Goal: Task Accomplishment & Management: Manage account settings

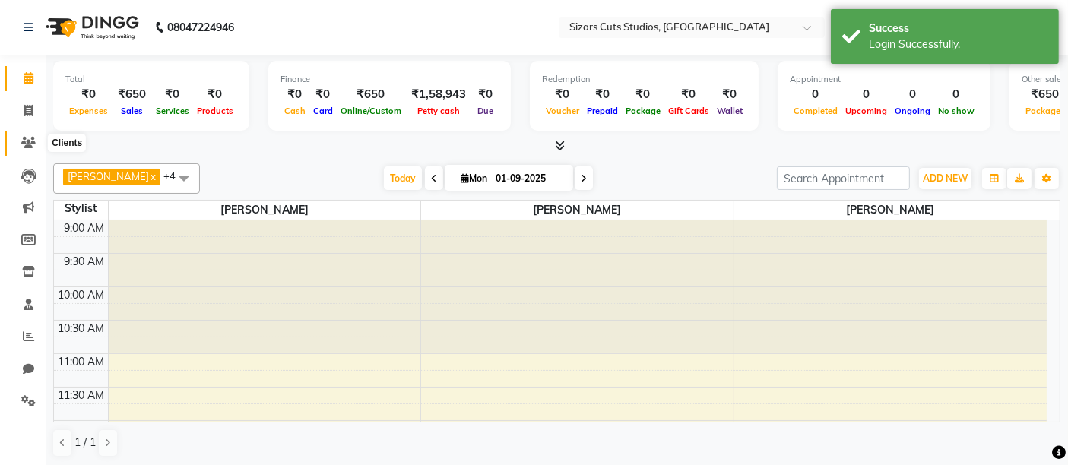
click at [32, 144] on icon at bounding box center [28, 142] width 14 height 11
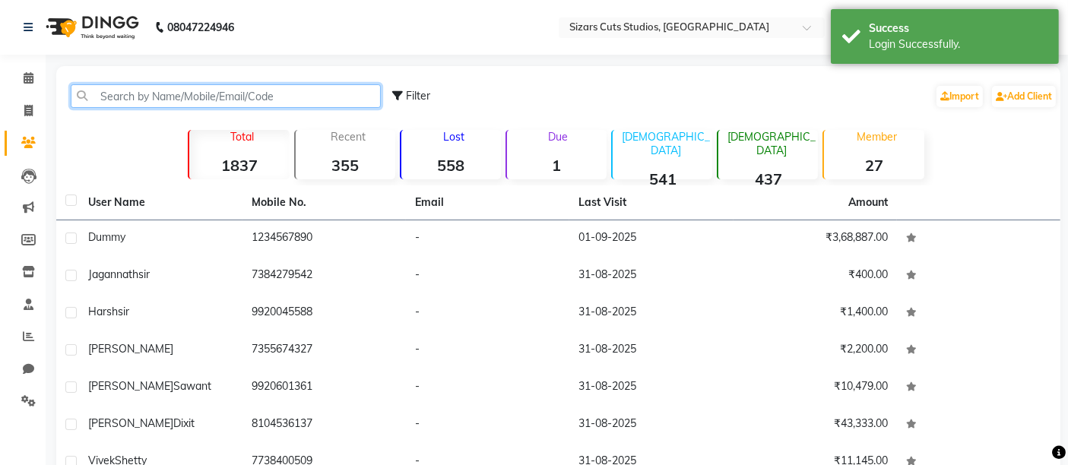
click at [337, 97] on input "text" at bounding box center [226, 96] width 310 height 24
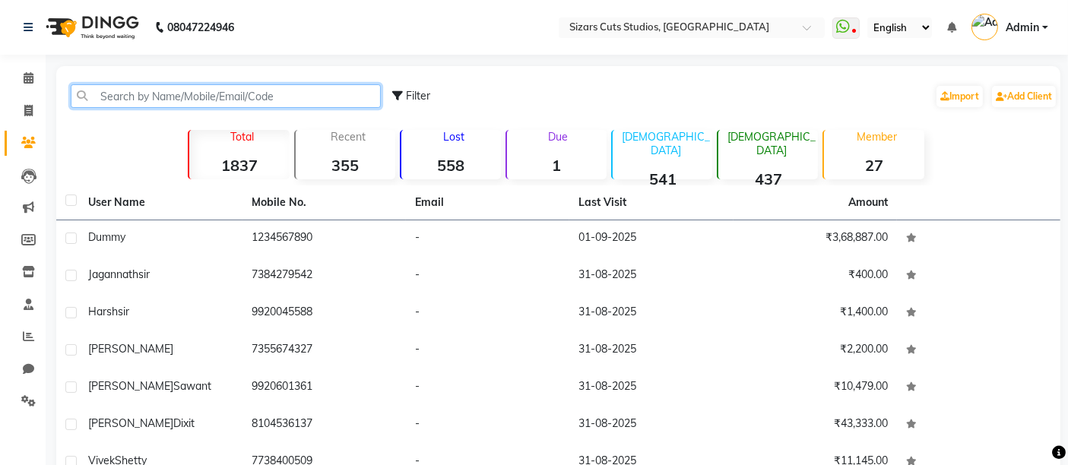
type input "7"
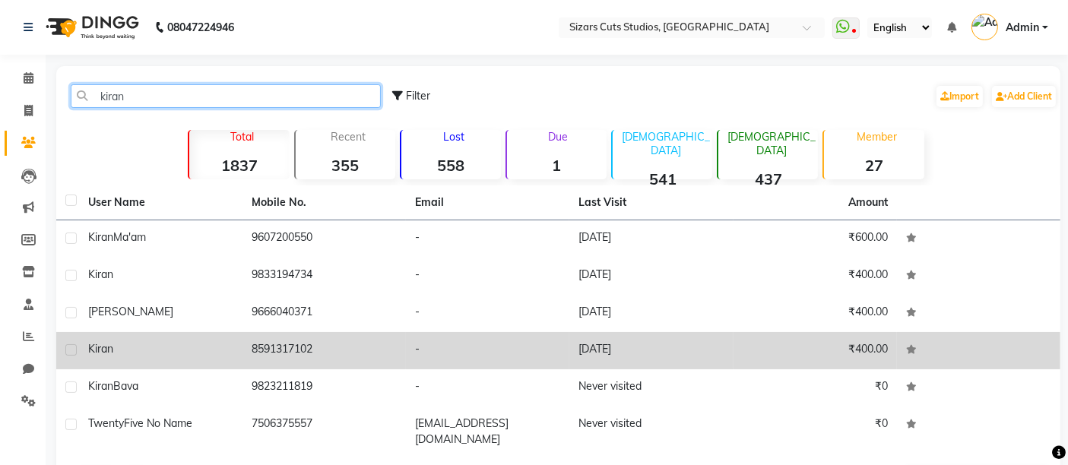
scroll to position [79, 0]
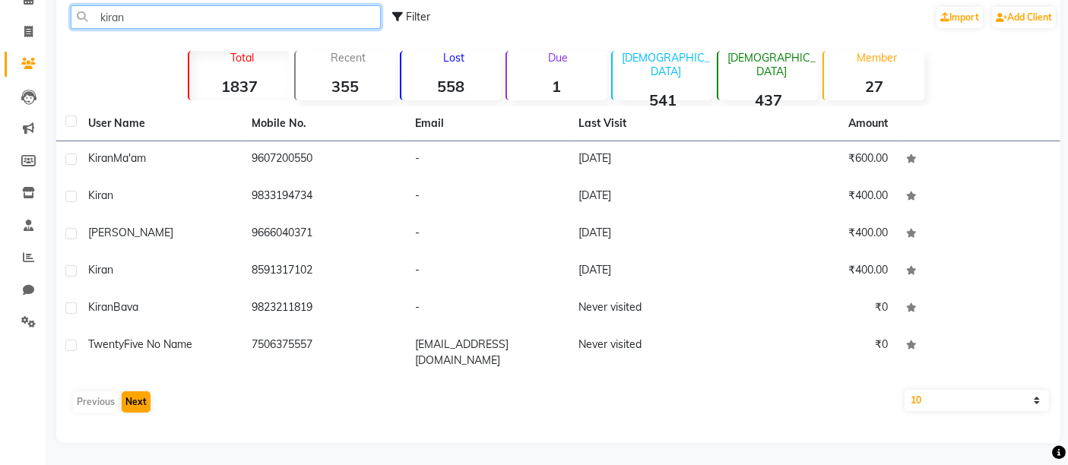
type input "kiran"
click at [136, 391] on button "Next" at bounding box center [136, 401] width 29 height 21
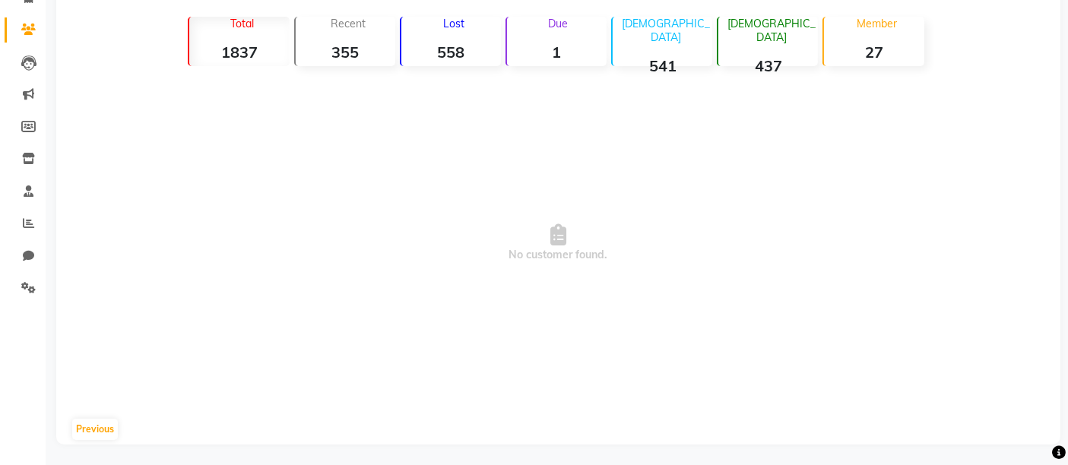
scroll to position [115, 0]
click at [82, 424] on button "Previous" at bounding box center [95, 427] width 46 height 21
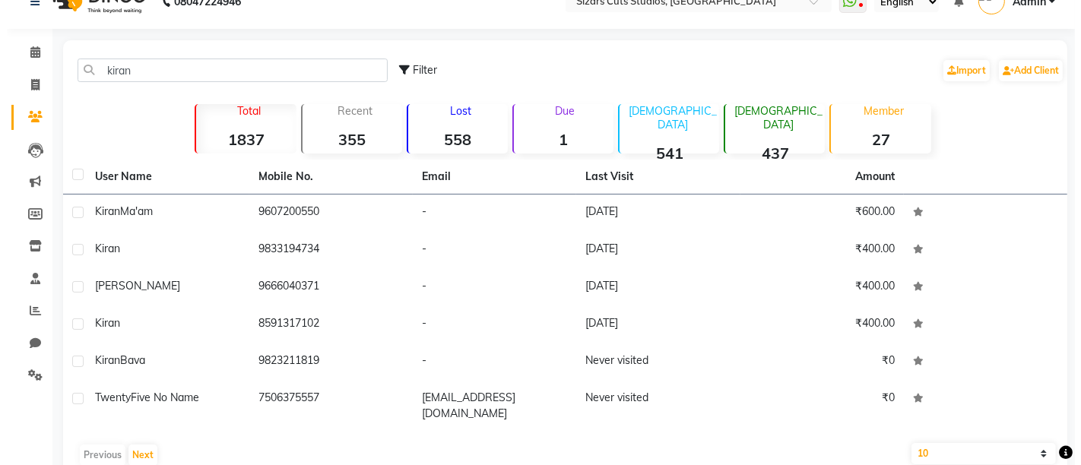
scroll to position [0, 0]
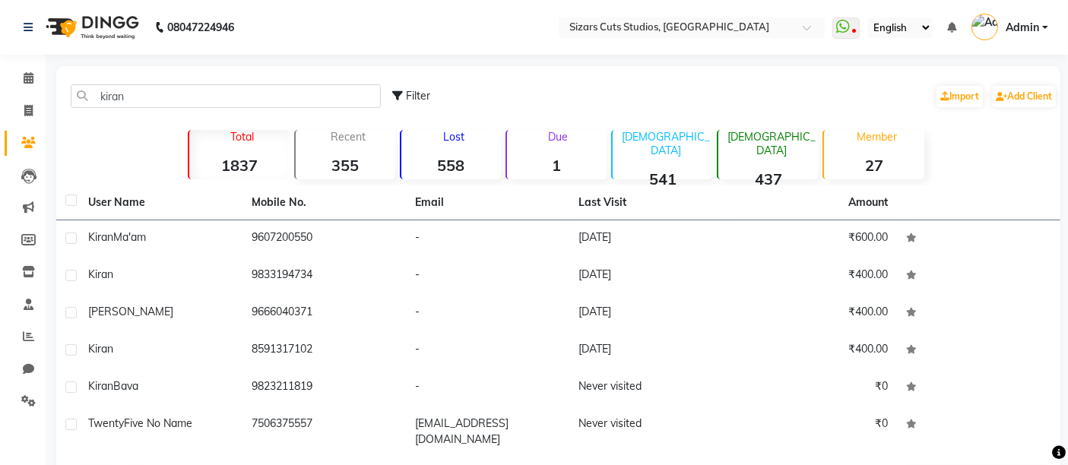
click at [1018, 32] on span "Admin" at bounding box center [1022, 28] width 33 height 16
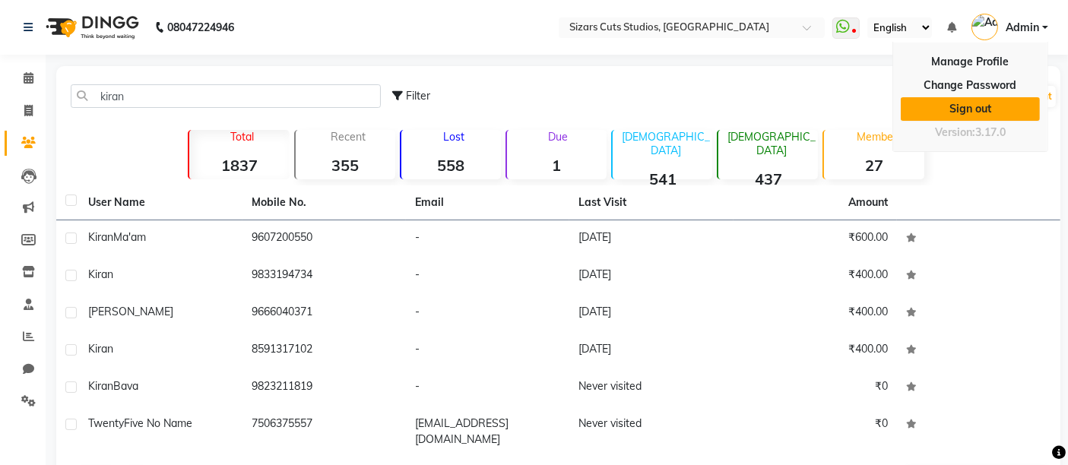
click at [957, 106] on link "Sign out" at bounding box center [970, 109] width 139 height 24
